Goal: Check status

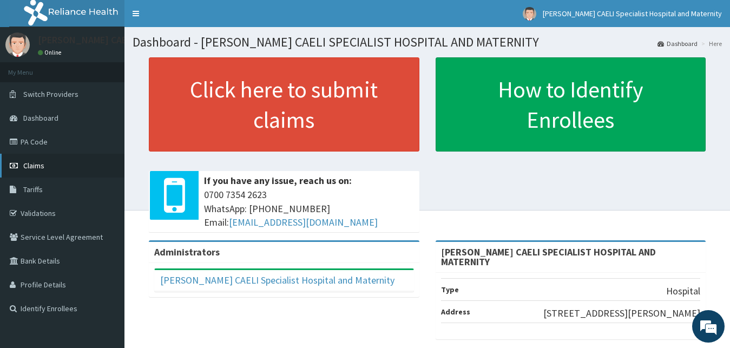
click at [30, 163] on span "Claims" at bounding box center [33, 166] width 21 height 10
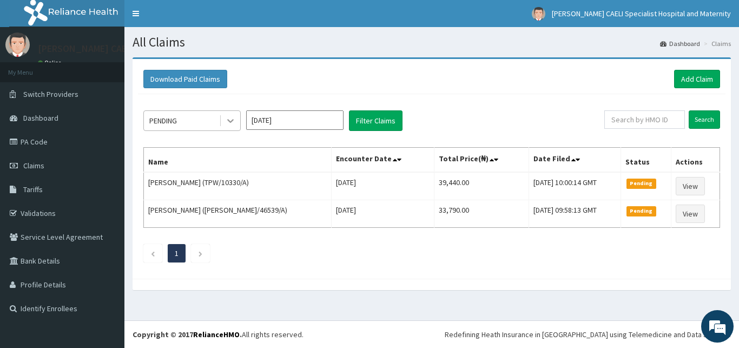
click at [228, 117] on icon at bounding box center [230, 120] width 11 height 11
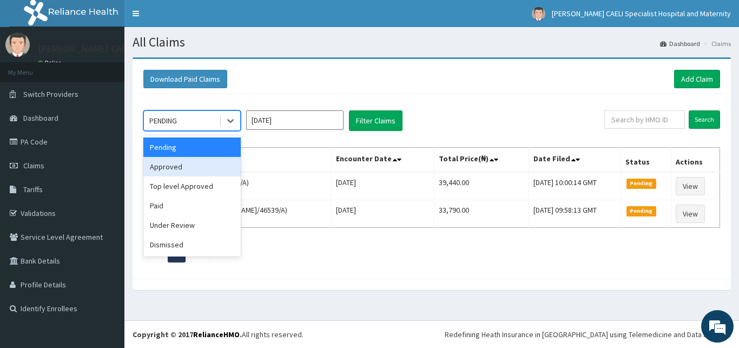
click at [216, 166] on div "Approved" at bounding box center [191, 166] width 97 height 19
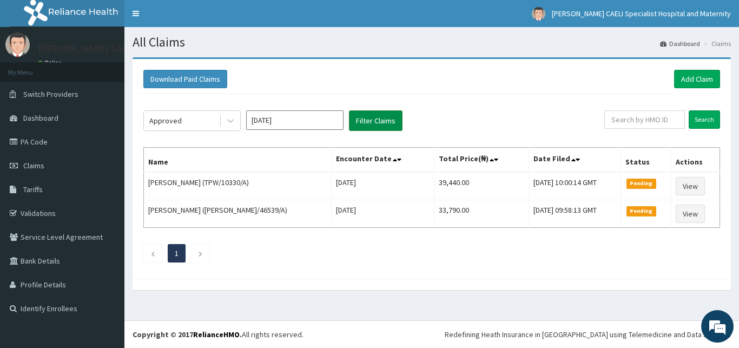
click at [363, 127] on button "Filter Claims" at bounding box center [376, 120] width 54 height 21
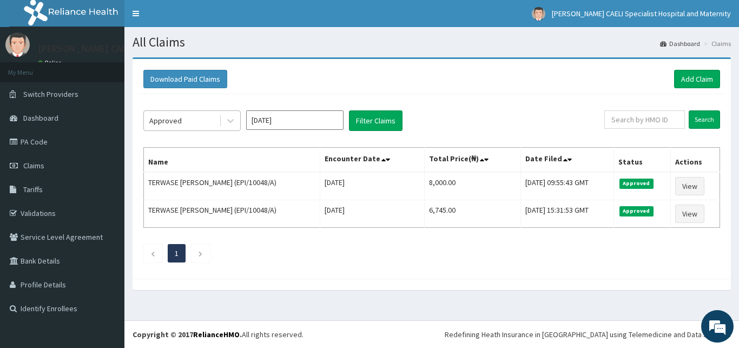
click at [170, 123] on div "Approved" at bounding box center [165, 120] width 32 height 11
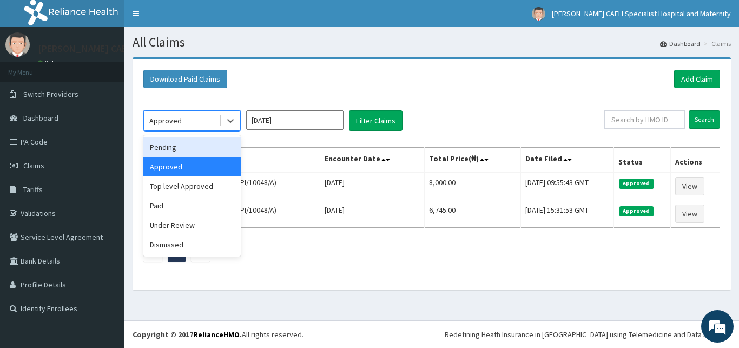
click at [197, 146] on div "Pending" at bounding box center [191, 146] width 97 height 19
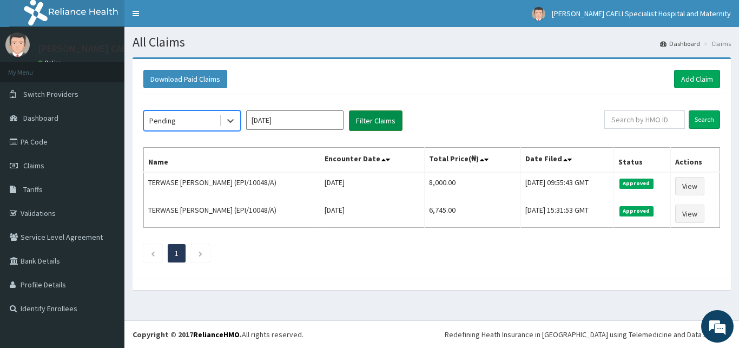
click at [360, 124] on button "Filter Claims" at bounding box center [376, 120] width 54 height 21
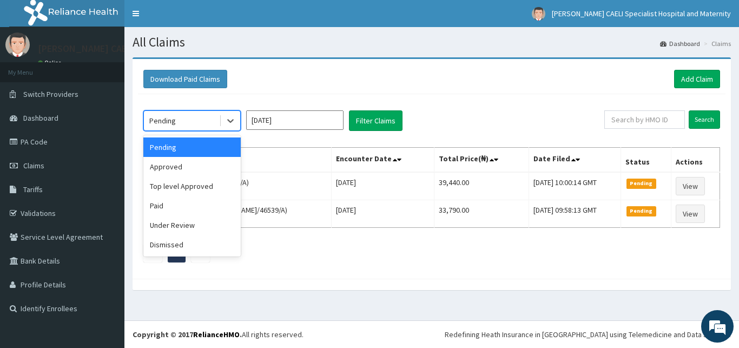
click at [209, 120] on div "Pending" at bounding box center [181, 120] width 75 height 17
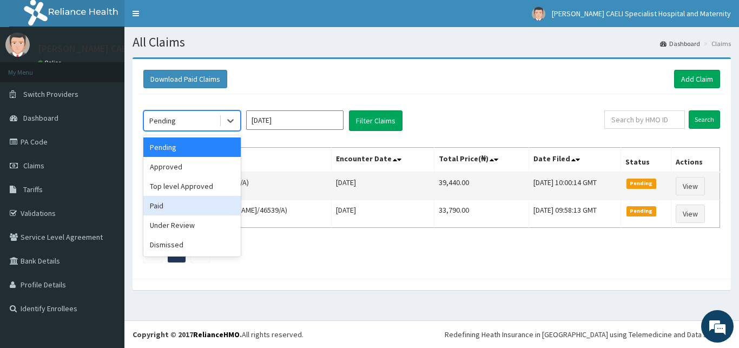
drag, startPoint x: 196, startPoint y: 199, endPoint x: 203, endPoint y: 189, distance: 12.3
click at [196, 199] on div "Paid" at bounding box center [191, 205] width 97 height 19
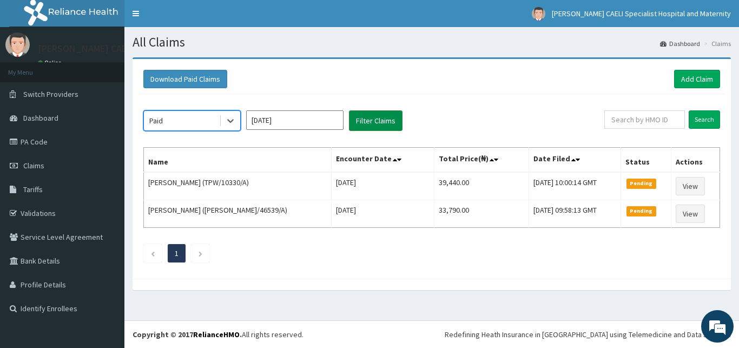
click at [370, 119] on button "Filter Claims" at bounding box center [376, 120] width 54 height 21
